Goal: Check status: Check status

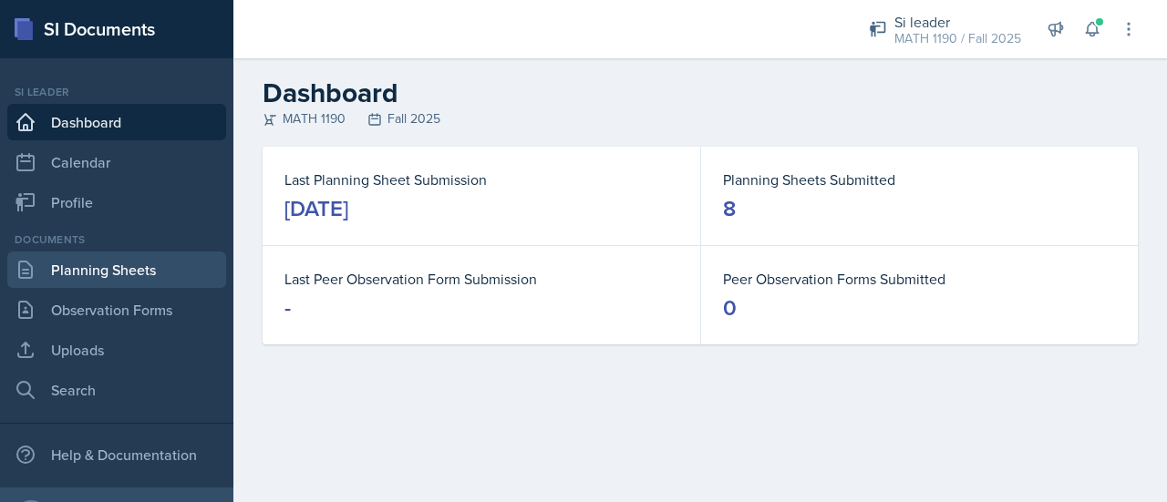
click at [100, 280] on link "Planning Sheets" at bounding box center [116, 270] width 219 height 36
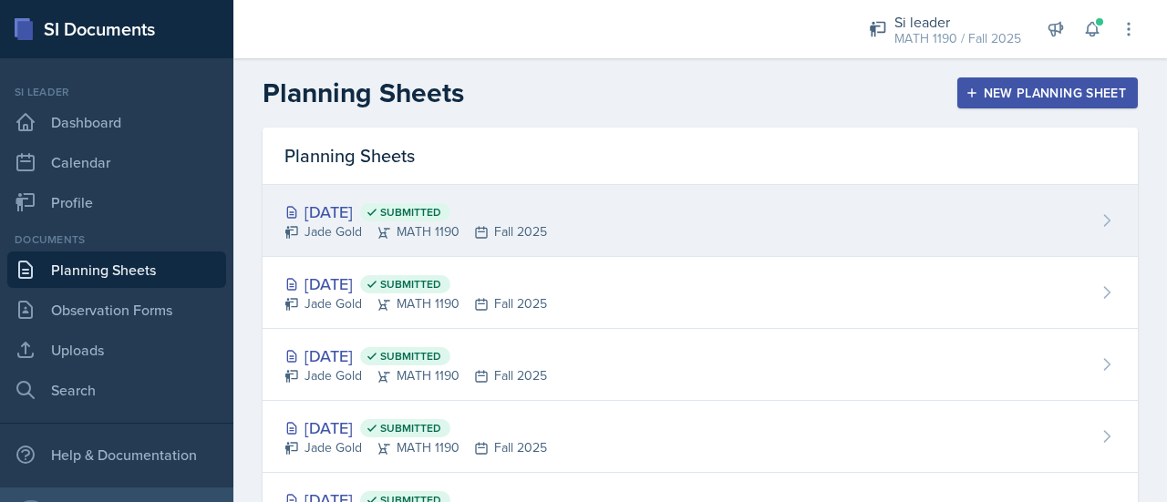
click at [511, 221] on div "[DATE] Submitted" at bounding box center [415, 212] width 263 height 25
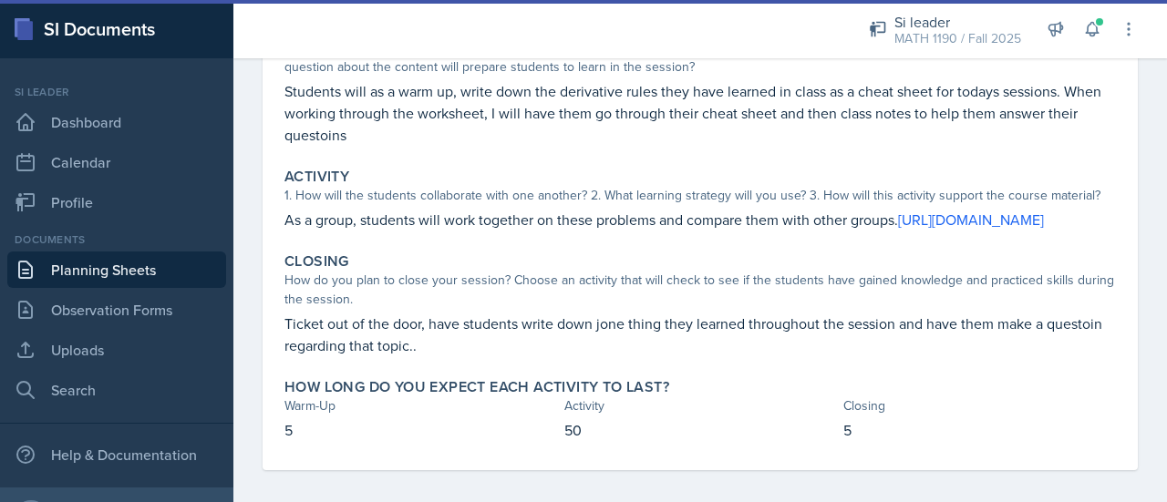
scroll to position [220, 0]
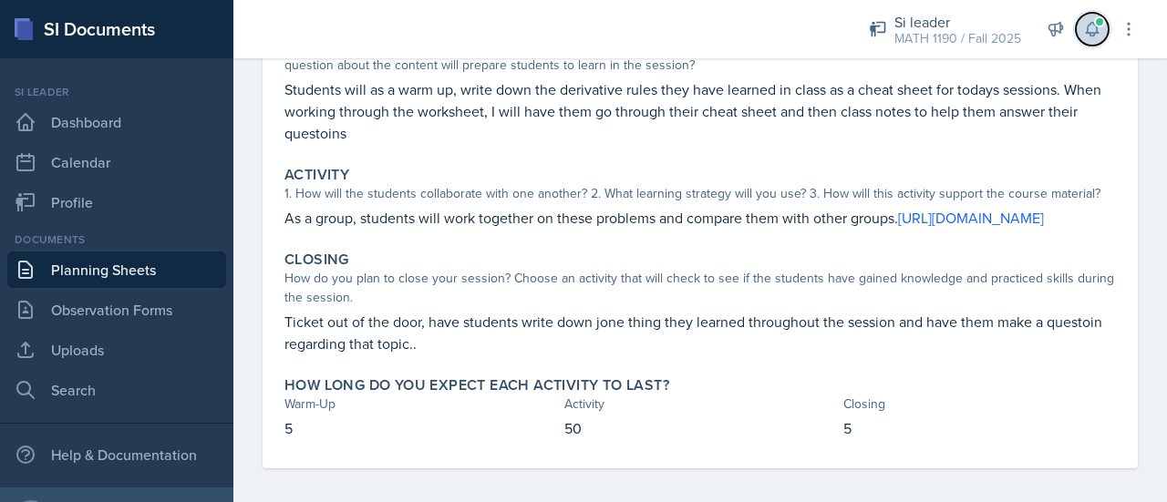
click at [1098, 28] on icon at bounding box center [1092, 29] width 18 height 18
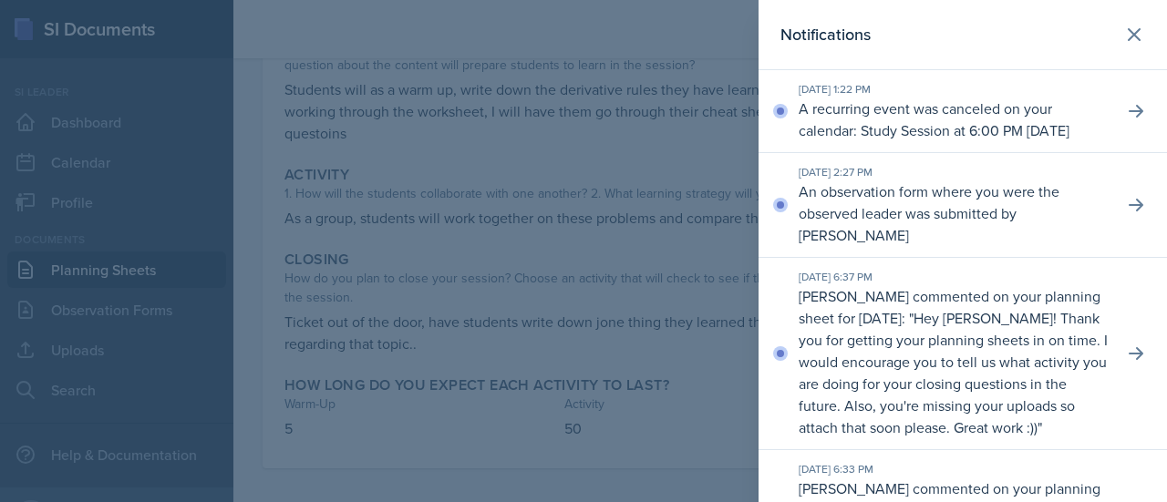
click at [711, 167] on div at bounding box center [583, 251] width 1167 height 502
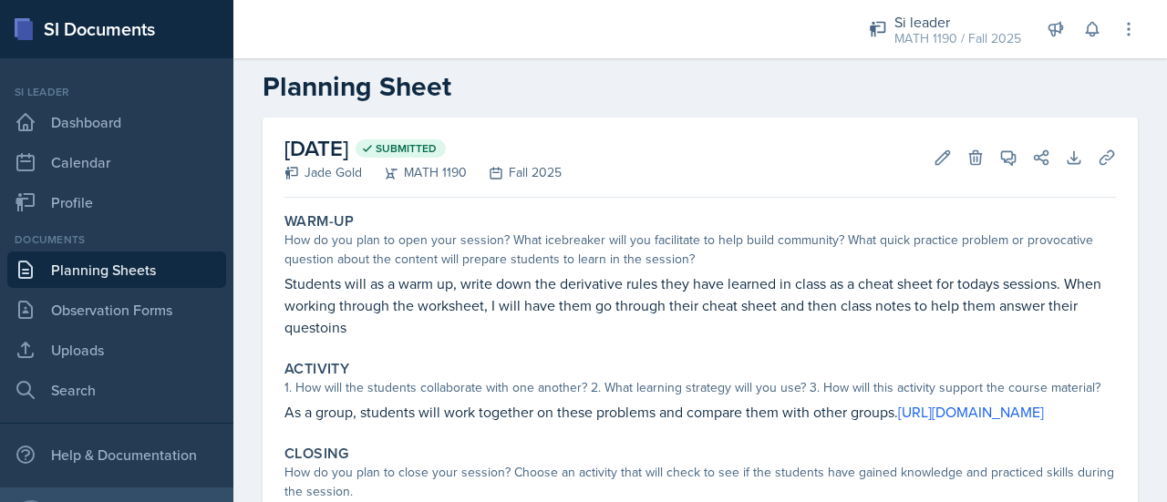
scroll to position [0, 0]
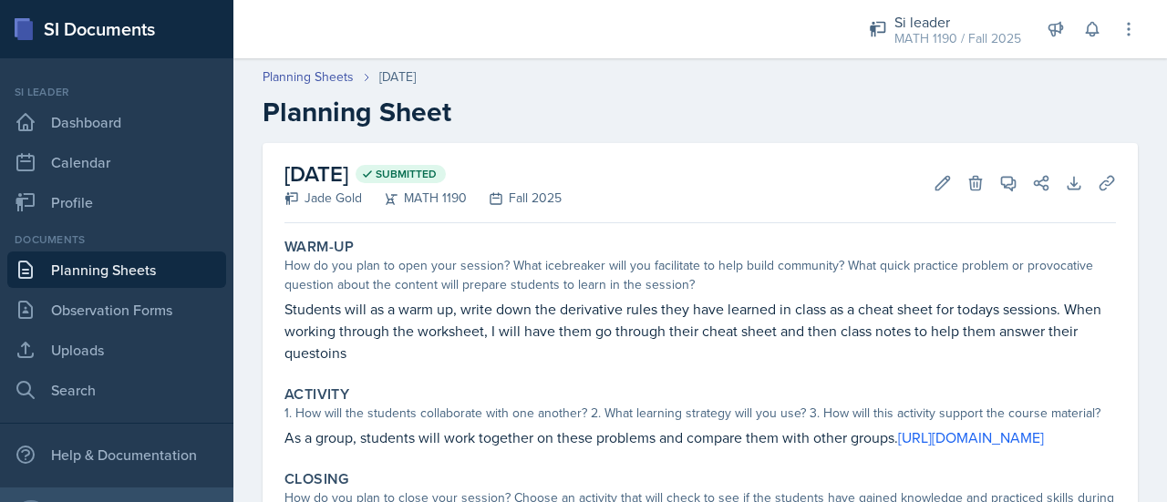
click at [242, 243] on div "[DATE] Submitted Jade Gold MATH 1190 Fall 2025 Edit Delete View Comments Commen…" at bounding box center [700, 437] width 934 height 589
click at [253, 142] on header "Planning Sheets [DATE] Planning Sheet" at bounding box center [700, 98] width 934 height 98
click at [242, 185] on div "[DATE] Submitted Jade Gold MATH 1190 Fall 2025 Edit Delete View Comments Commen…" at bounding box center [700, 437] width 934 height 589
